Goal: Task Accomplishment & Management: Use online tool/utility

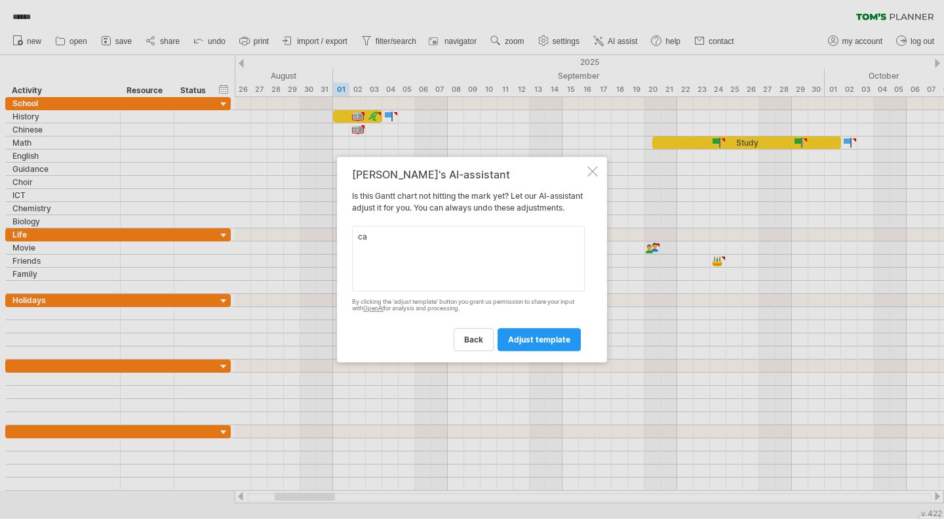
click at [487, 264] on textarea "ca" at bounding box center [468, 259] width 233 height 66
type textarea "c"
click at [428, 243] on textarea "for every birthday icon" at bounding box center [468, 259] width 233 height 66
click at [481, 243] on textarea "for every birthday cake icon" at bounding box center [468, 259] width 233 height 66
type textarea "for every birthday cake icon can you make it annually"
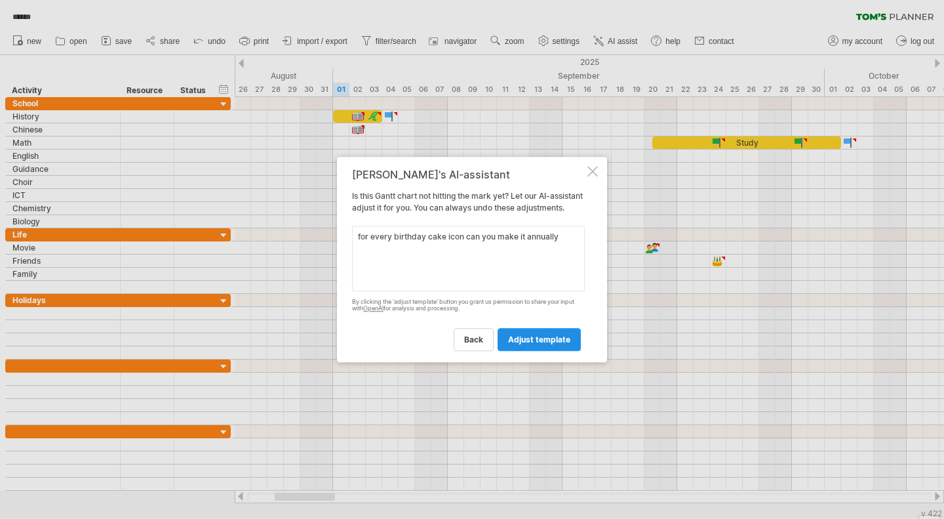
click at [542, 340] on span "adjust template" at bounding box center [539, 339] width 62 height 10
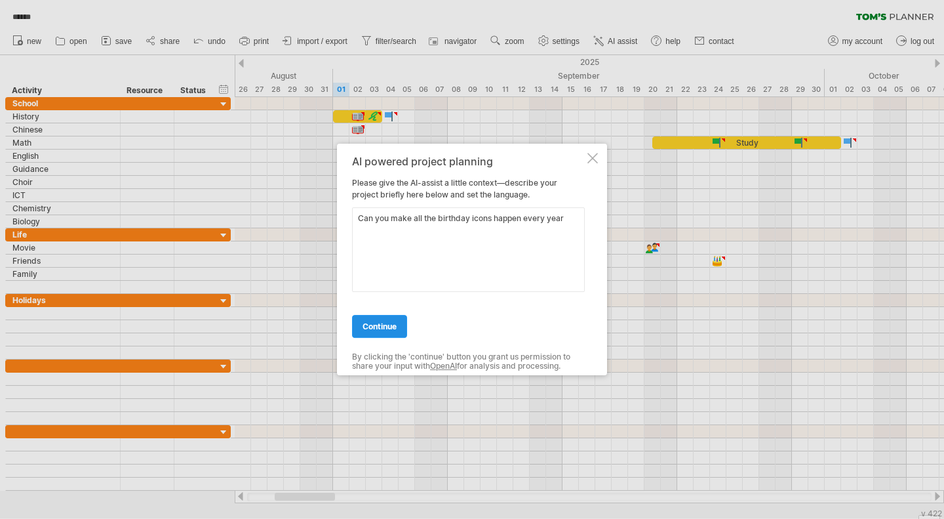
type textarea "Can you make all the birthday icons happen every year"
click at [392, 330] on span "continue" at bounding box center [380, 326] width 34 height 10
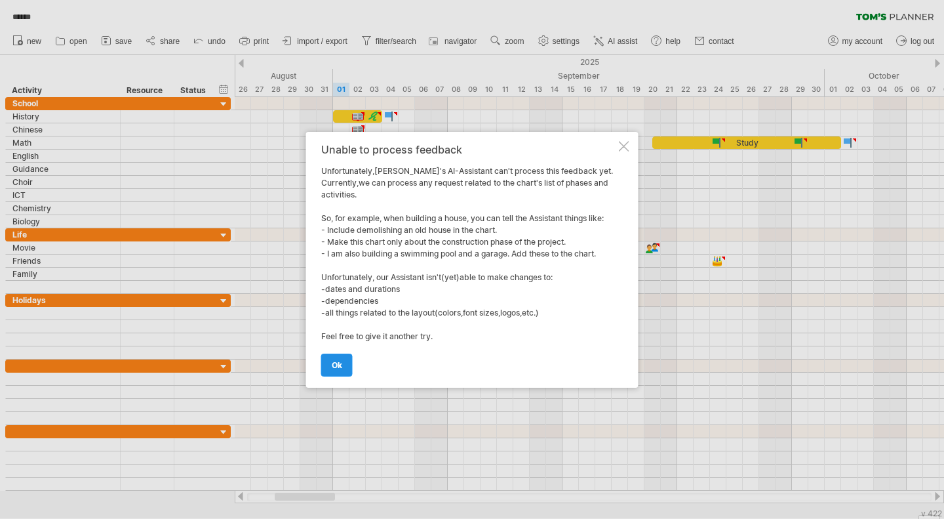
click at [344, 360] on link "ok" at bounding box center [336, 365] width 31 height 23
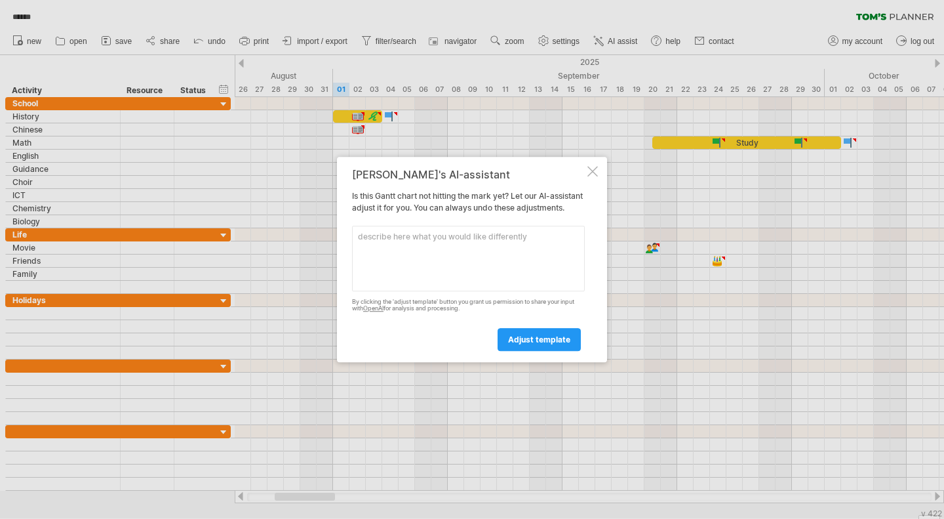
click at [592, 166] on div at bounding box center [593, 171] width 10 height 10
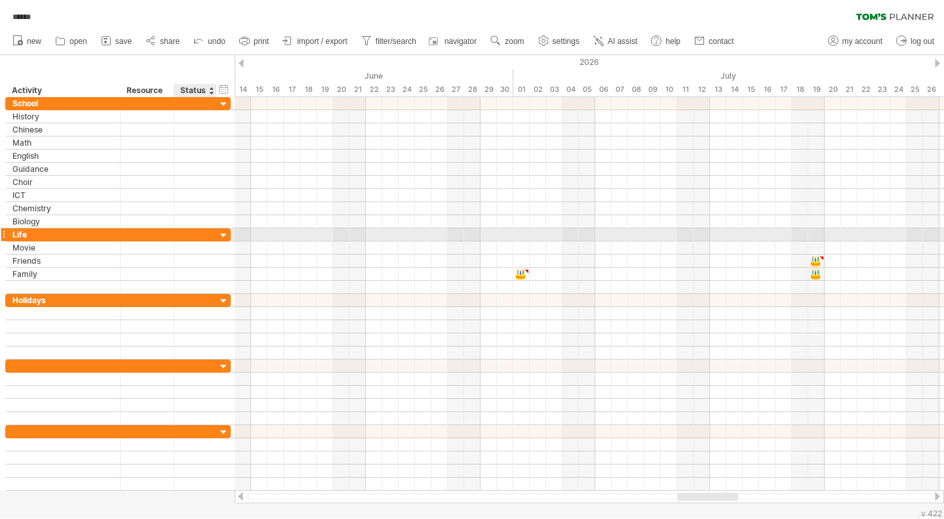
click at [224, 230] on div at bounding box center [224, 236] width 12 height 12
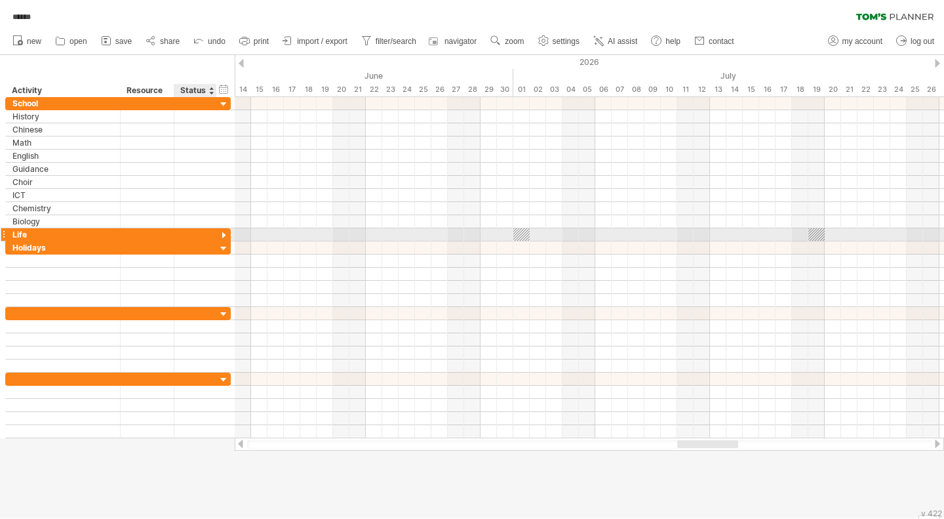
click at [224, 230] on div at bounding box center [224, 236] width 12 height 12
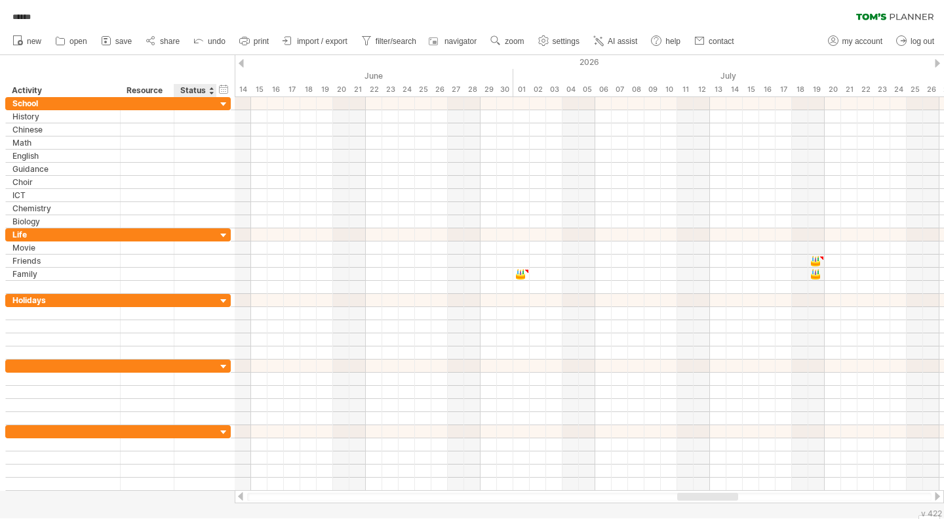
click at [214, 87] on div at bounding box center [216, 90] width 5 height 13
click at [211, 90] on div at bounding box center [211, 90] width 5 height 13
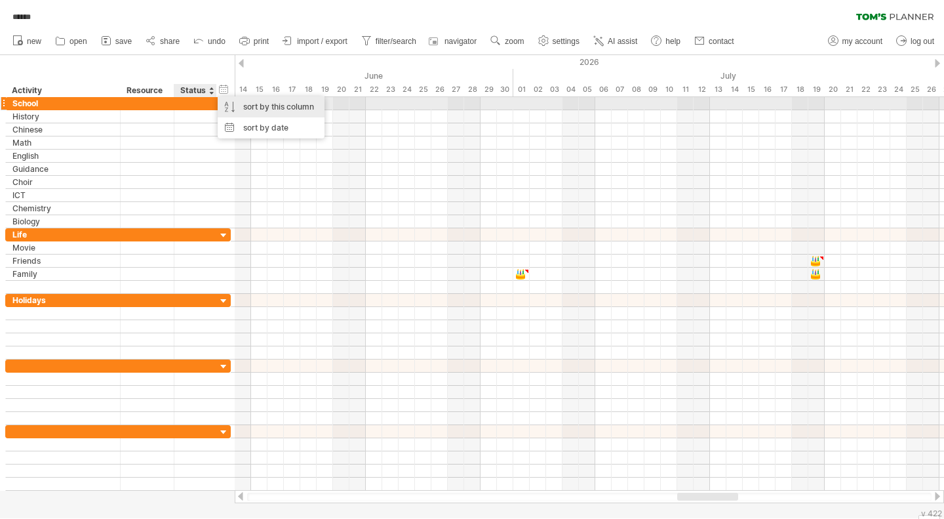
click at [245, 104] on div "sort by this column" at bounding box center [271, 106] width 107 height 21
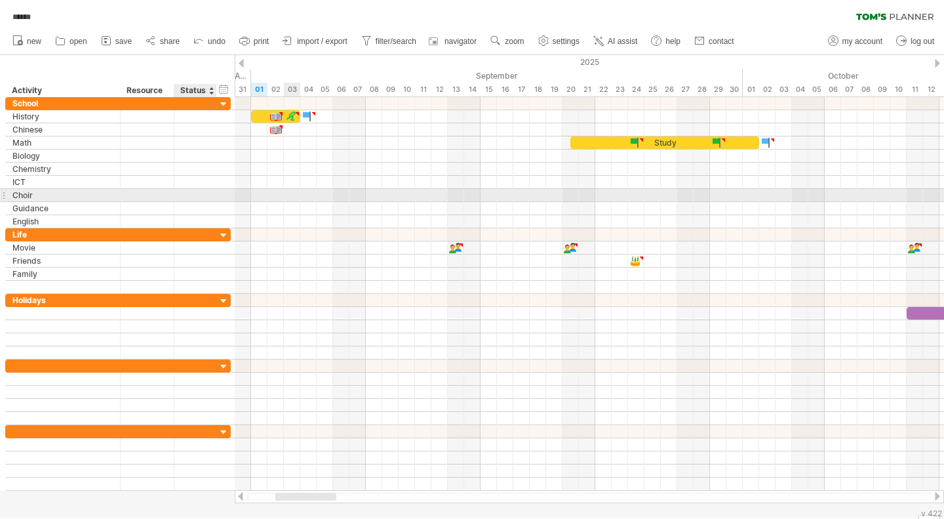
click at [285, 202] on div at bounding box center [590, 208] width 710 height 13
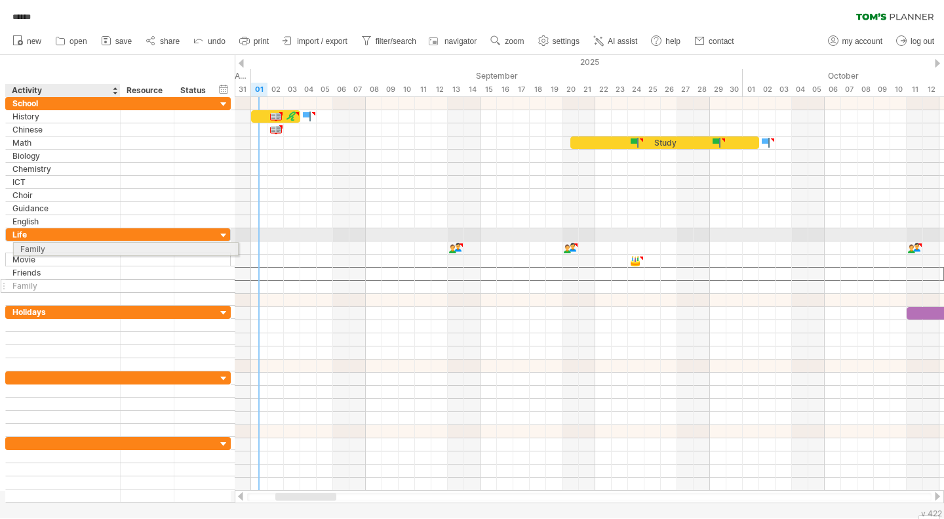
drag, startPoint x: 75, startPoint y: 275, endPoint x: 79, endPoint y: 247, distance: 28.5
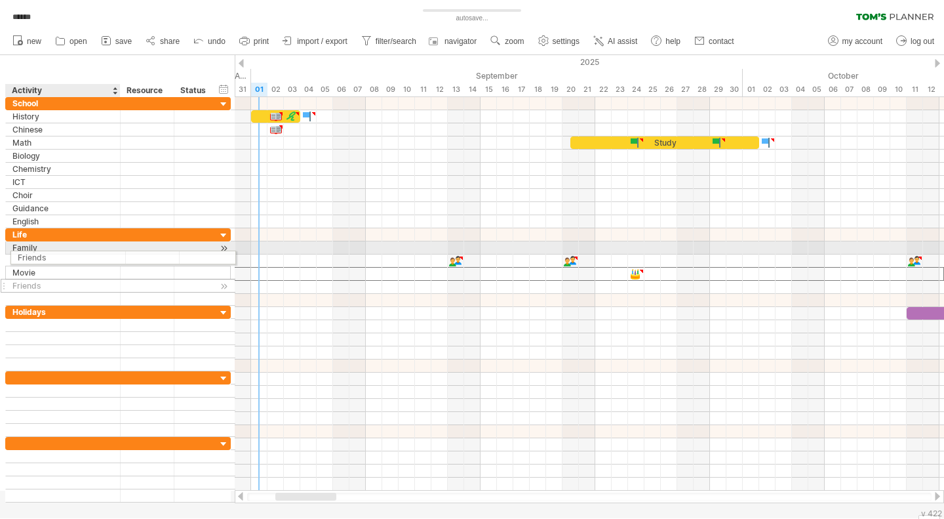
drag, startPoint x: 80, startPoint y: 271, endPoint x: 82, endPoint y: 256, distance: 15.2
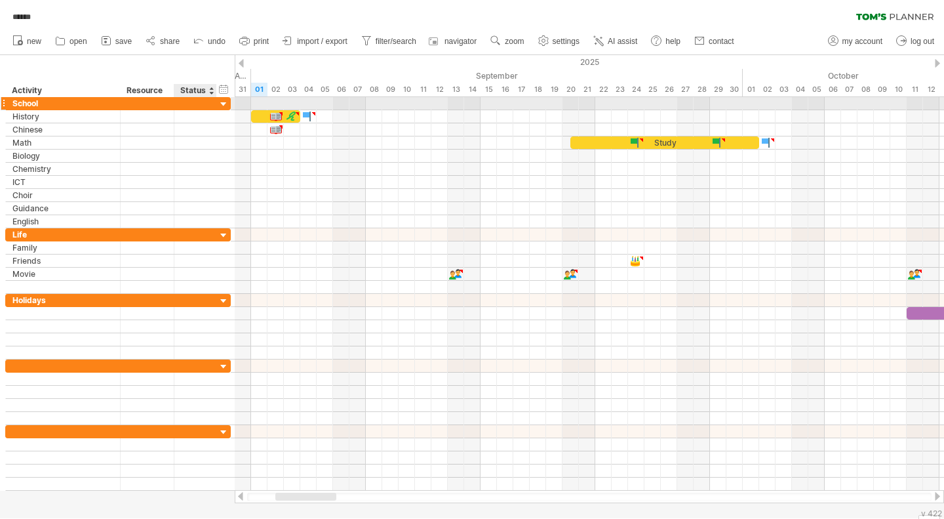
click at [223, 106] on div at bounding box center [224, 104] width 12 height 12
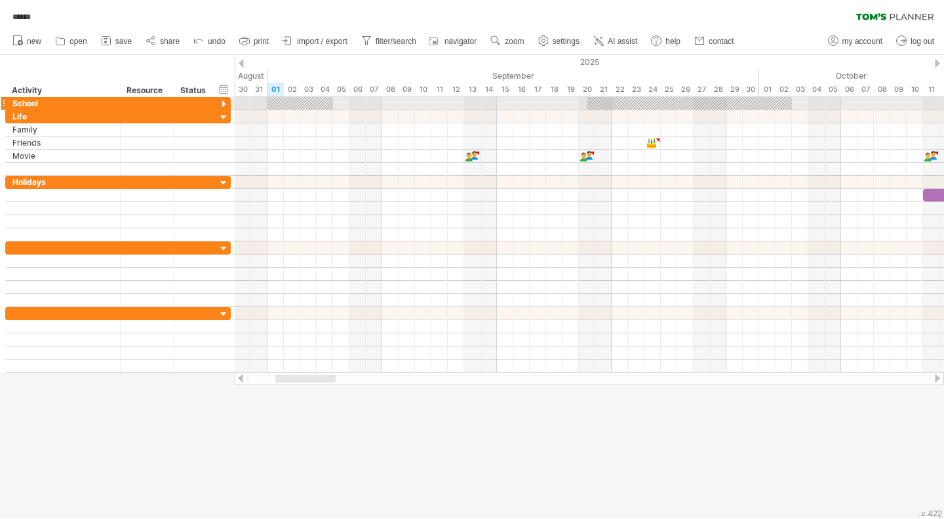
click at [224, 102] on div at bounding box center [224, 104] width 12 height 12
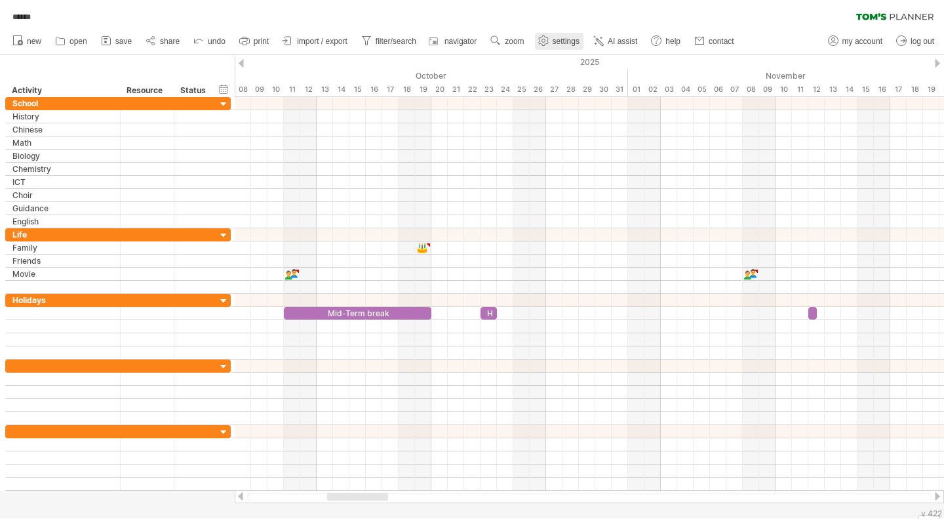
click at [566, 37] on span "settings" at bounding box center [566, 41] width 27 height 9
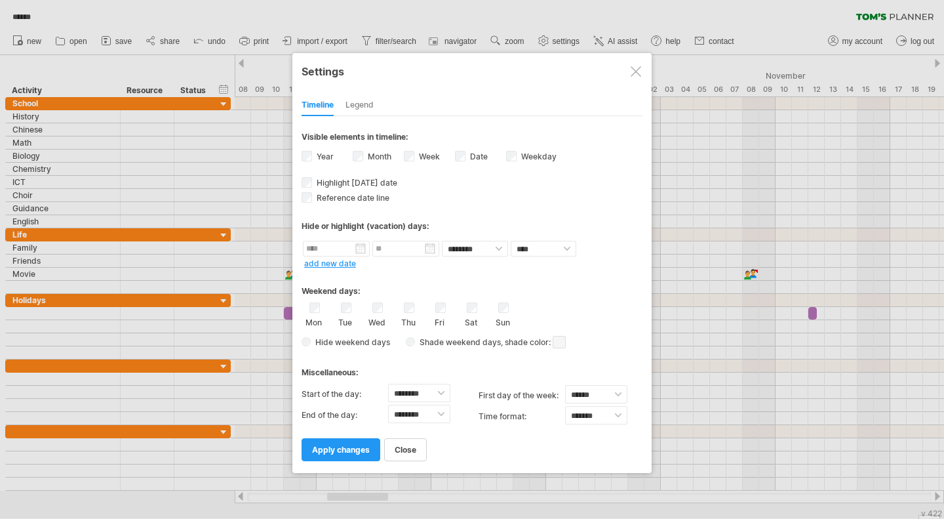
click at [357, 106] on div "Legend" at bounding box center [360, 105] width 28 height 21
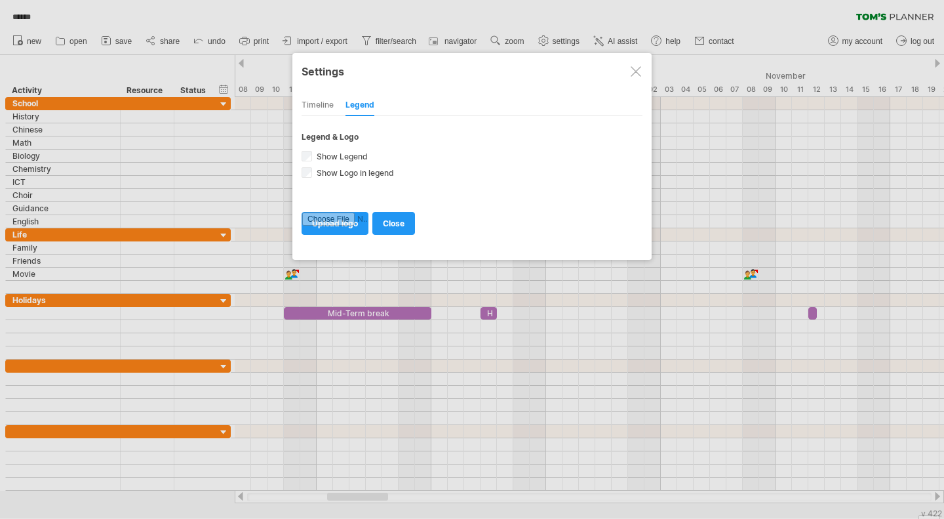
click at [632, 68] on div at bounding box center [636, 71] width 10 height 10
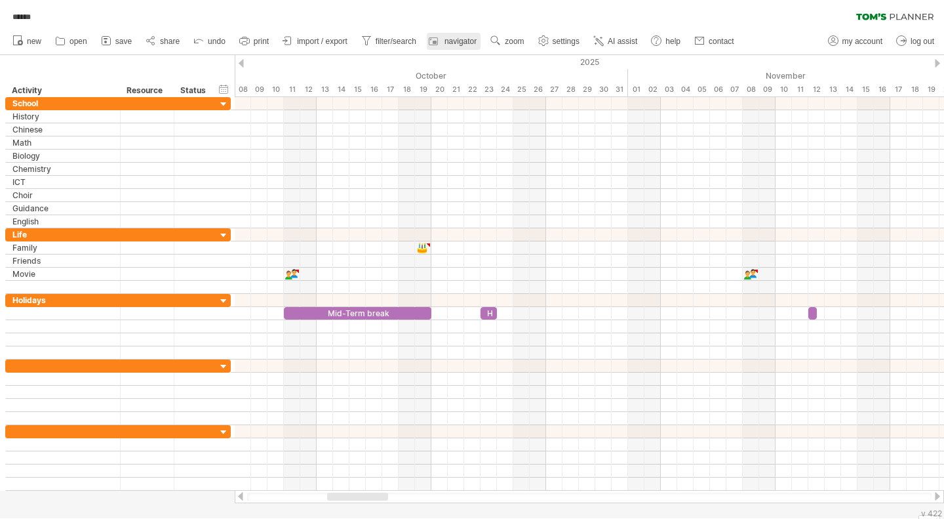
click at [438, 41] on icon at bounding box center [433, 41] width 9 height 8
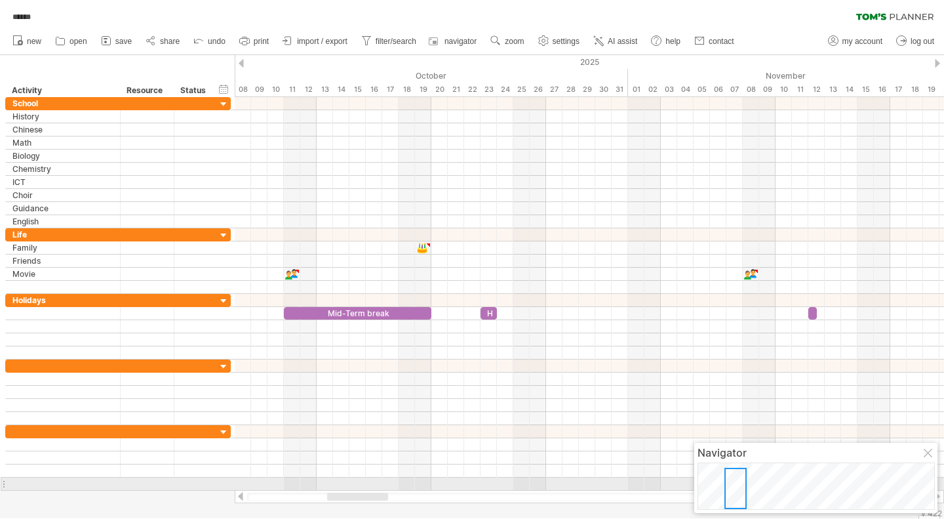
drag, startPoint x: 748, startPoint y: 488, endPoint x: 738, endPoint y: 489, distance: 9.9
click at [738, 489] on div at bounding box center [736, 488] width 22 height 41
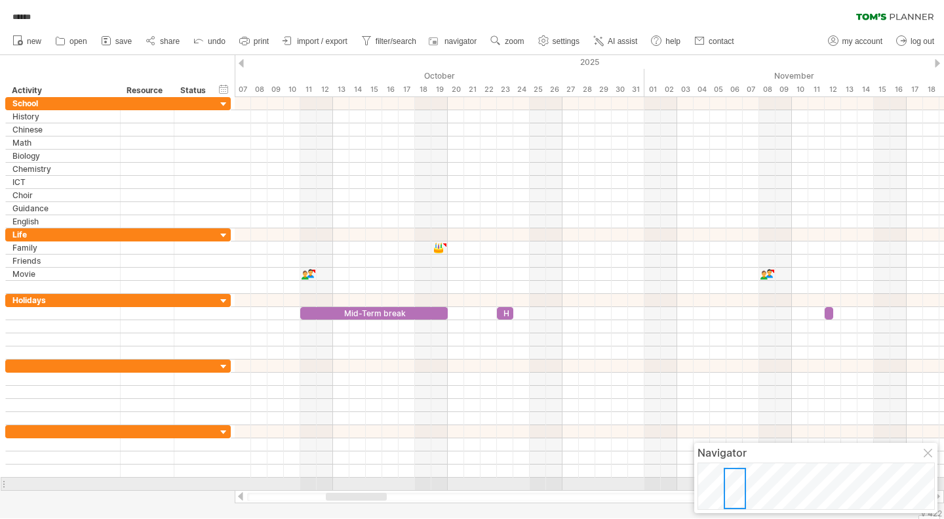
click at [926, 451] on div at bounding box center [929, 454] width 10 height 10
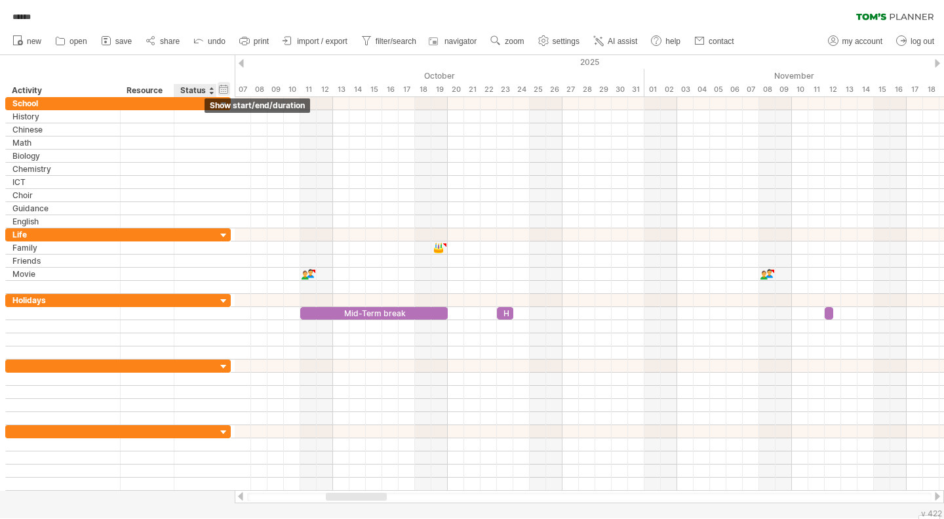
click at [225, 91] on div "hide start/end/duration show start/end/duration" at bounding box center [224, 89] width 12 height 14
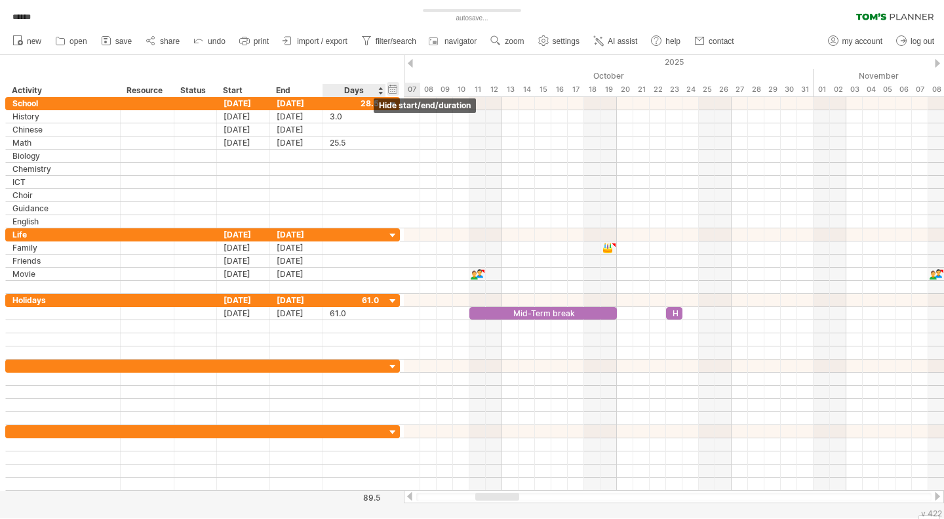
click at [393, 91] on div "hide start/end/duration show start/end/duration" at bounding box center [393, 89] width 12 height 14
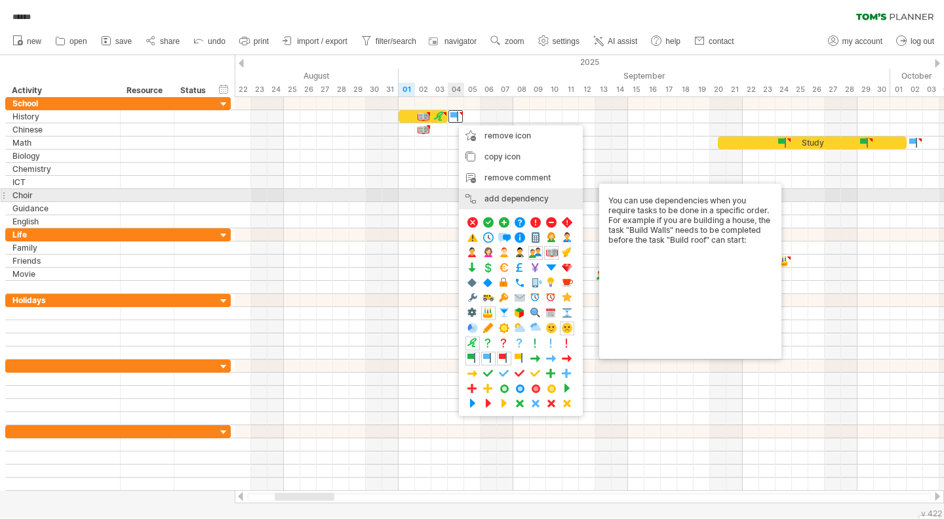
click at [497, 193] on div "add dependency You can use dependencies when you require tasks to be done in a …" at bounding box center [521, 198] width 124 height 21
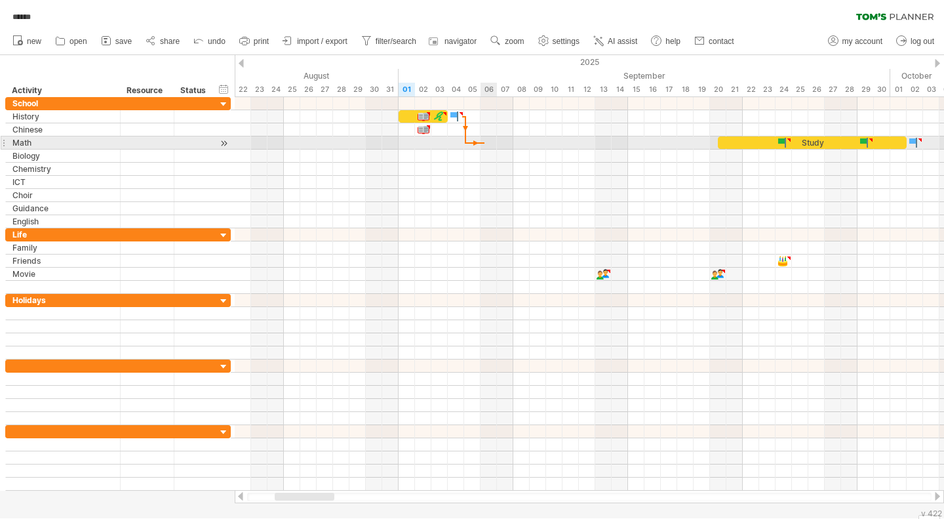
click at [485, 148] on div at bounding box center [590, 142] width 710 height 13
click at [476, 150] on div at bounding box center [590, 156] width 710 height 13
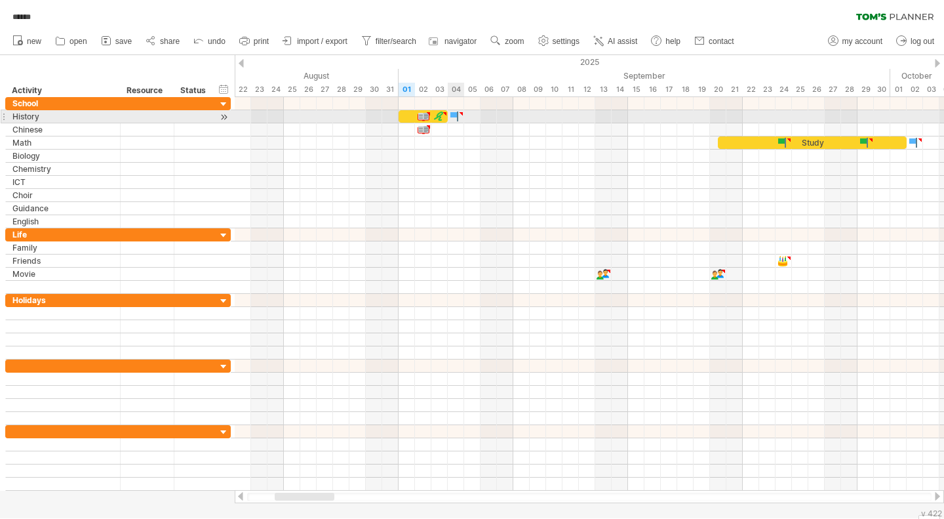
type textarea "**********"
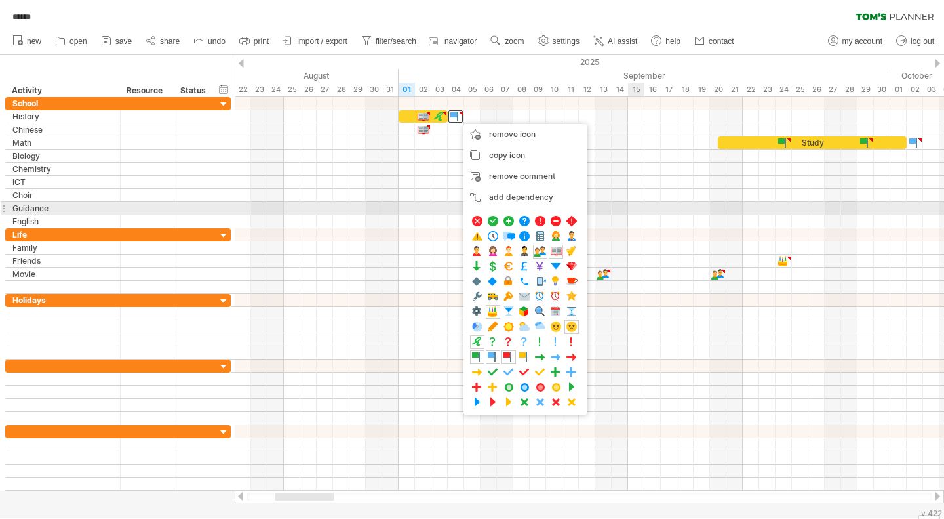
click at [643, 215] on div at bounding box center [590, 221] width 710 height 13
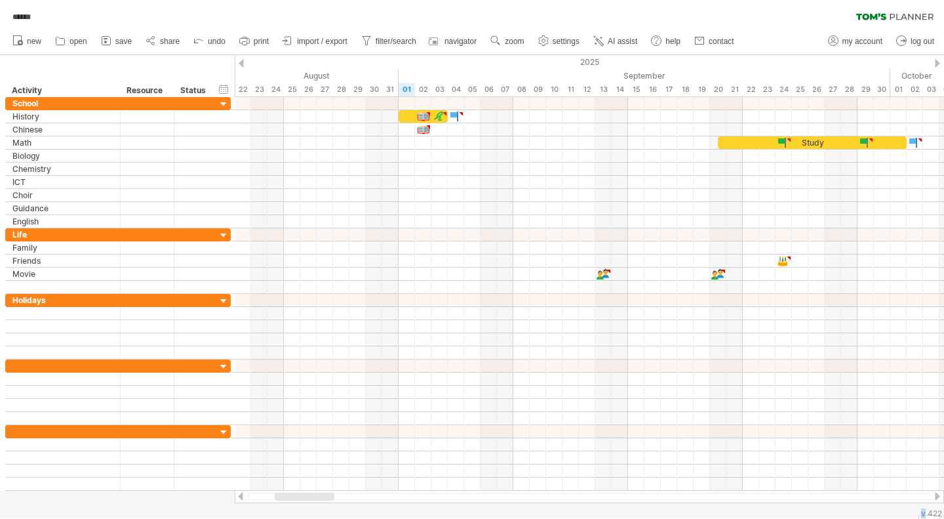
drag, startPoint x: 926, startPoint y: 517, endPoint x: 926, endPoint y: 500, distance: 17.1
click at [926, 500] on body "progress(100%) Trying to reach [DOMAIN_NAME] . Connected again... 0% autosave..…" at bounding box center [472, 260] width 944 height 521
click at [172, 496] on div at bounding box center [472, 286] width 944 height 463
click at [934, 63] on div "2025" at bounding box center [718, 62] width 2869 height 14
click at [939, 61] on div at bounding box center [937, 63] width 5 height 9
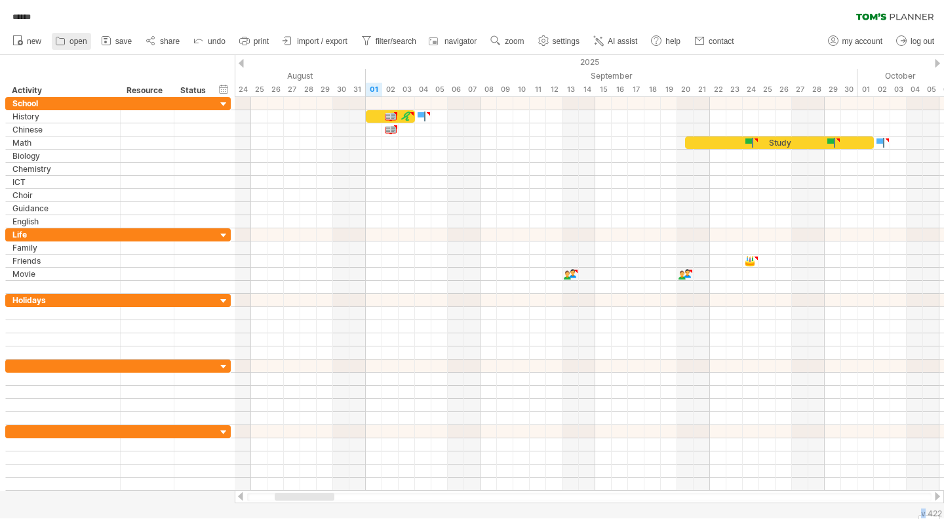
click at [82, 39] on span "open" at bounding box center [79, 41] width 18 height 9
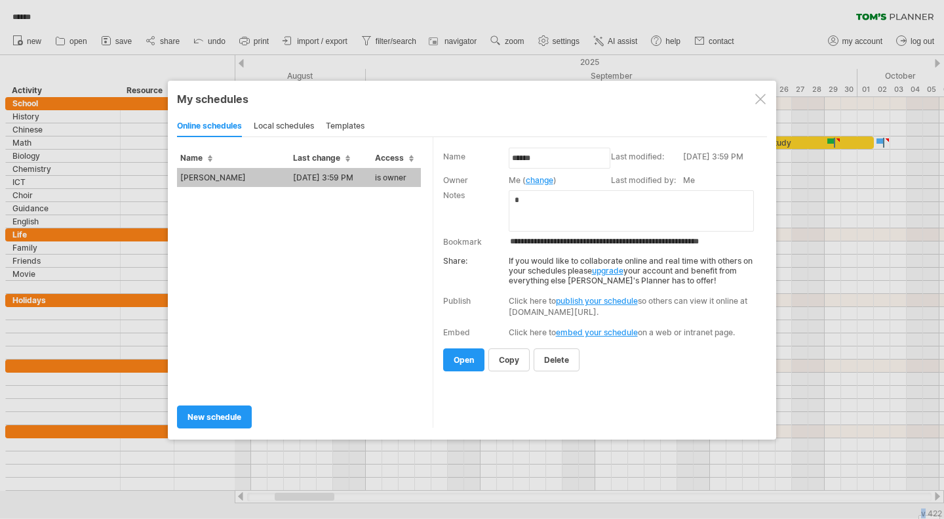
click at [775, 102] on div "My schedules share/collaborate online online schedules local schedules template…" at bounding box center [472, 260] width 609 height 359
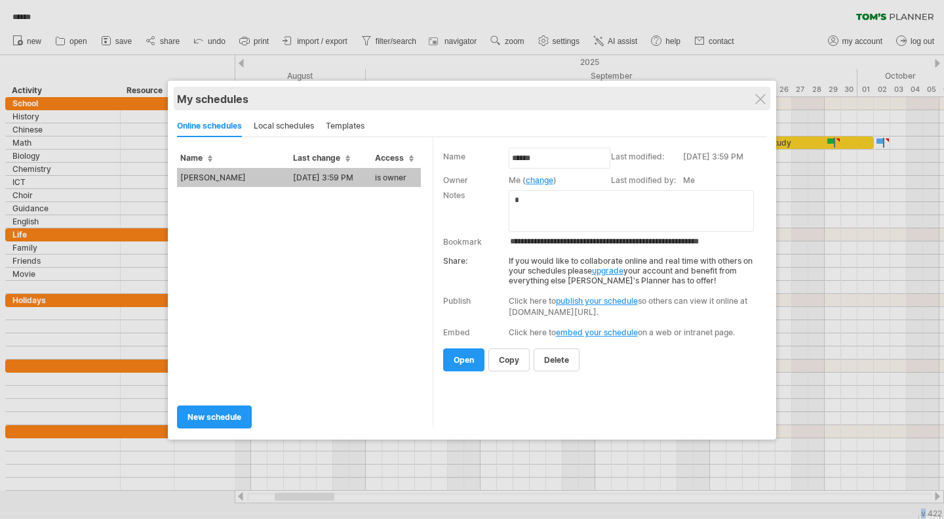
click at [761, 104] on div "My schedules" at bounding box center [472, 98] width 590 height 13
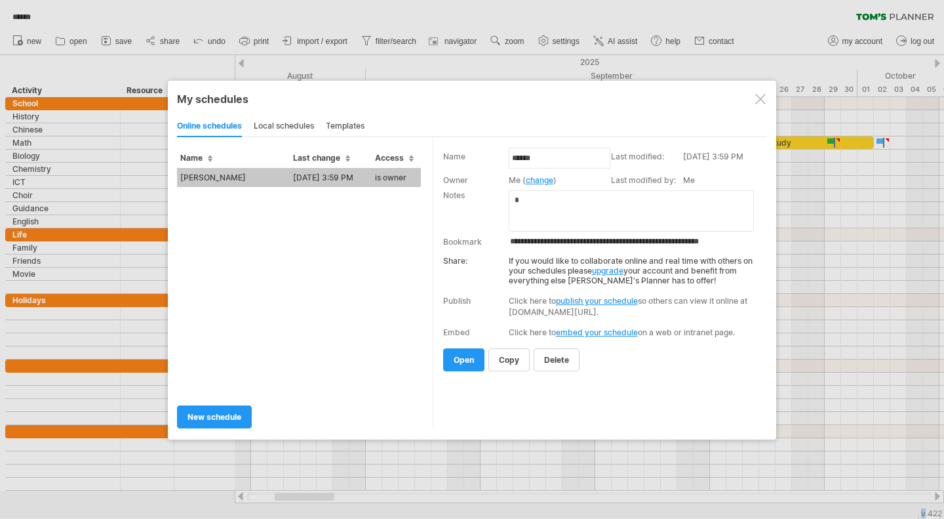
click at [759, 100] on div at bounding box center [761, 99] width 10 height 10
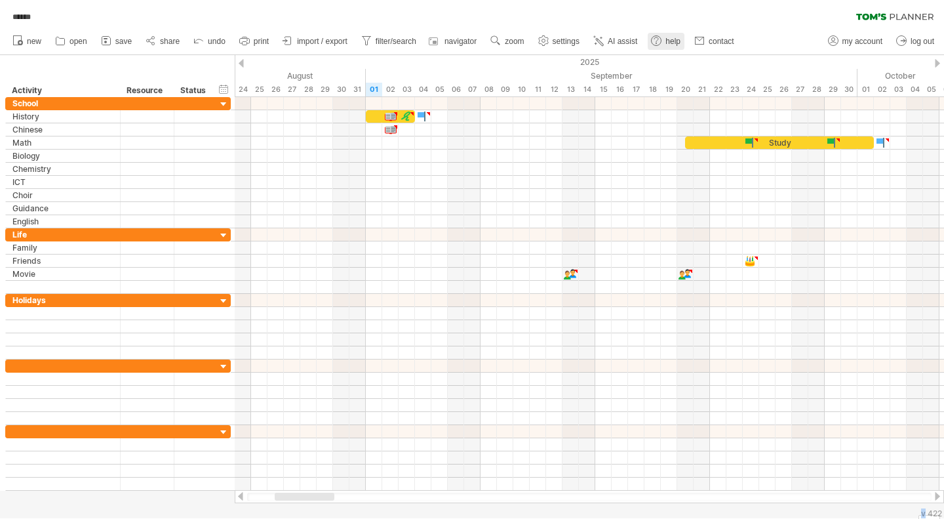
click at [666, 39] on link "help" at bounding box center [666, 41] width 37 height 17
click at [404, 39] on span "filter/search" at bounding box center [396, 41] width 41 height 9
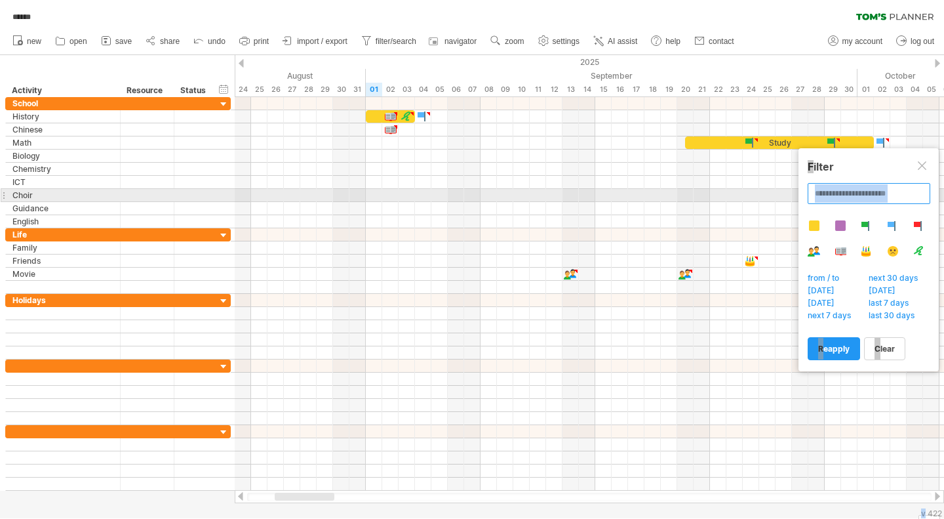
click at [895, 199] on input "**********" at bounding box center [869, 193] width 123 height 21
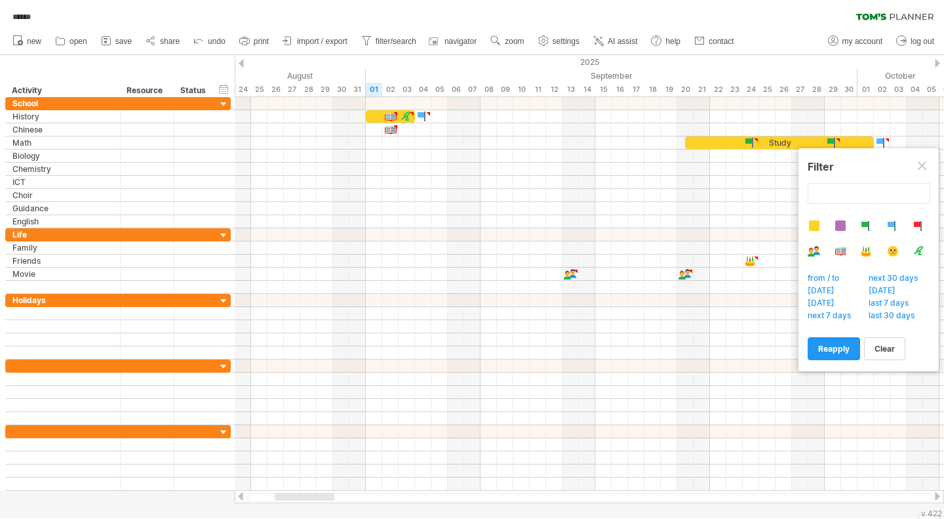
type input "**********"
drag, startPoint x: 911, startPoint y: 2, endPoint x: 639, endPoint y: 361, distance: 449.9
click at [639, 361] on div at bounding box center [590, 365] width 710 height 13
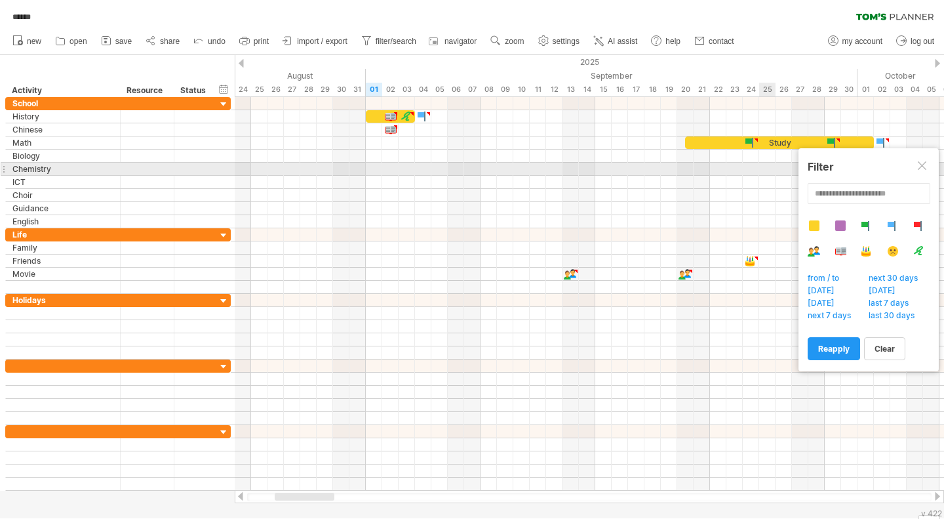
click at [926, 165] on div at bounding box center [923, 166] width 10 height 10
